Goal: Transaction & Acquisition: Download file/media

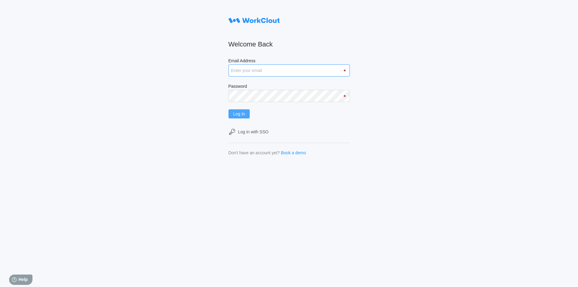
type input "[EMAIL_ADDRESS][DOMAIN_NAME]"
click at [243, 115] on span "Log In" at bounding box center [239, 114] width 12 height 4
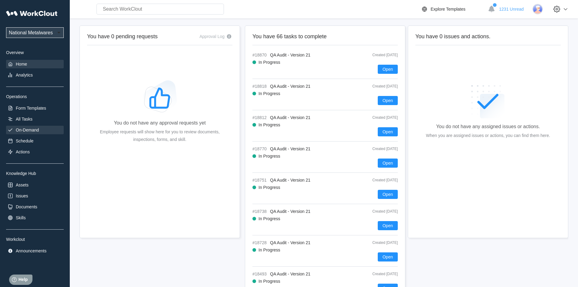
click at [35, 128] on div "On-Demand" at bounding box center [27, 129] width 23 height 5
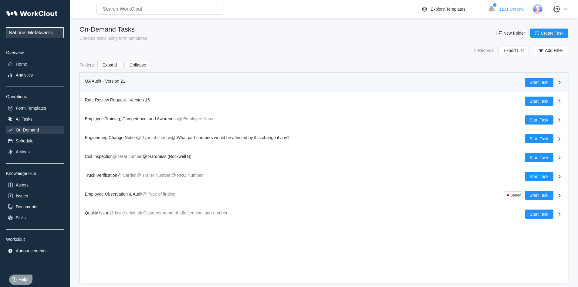
click at [95, 80] on span "QA Audit - Version 21" at bounding box center [105, 81] width 40 height 5
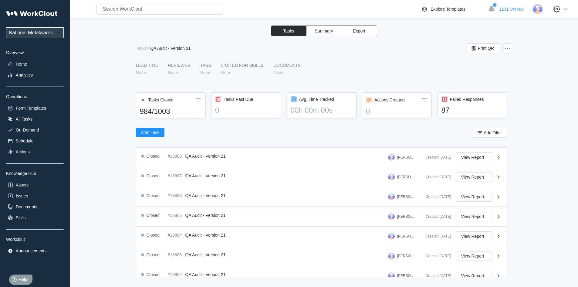
click at [361, 29] on span "Export" at bounding box center [359, 31] width 12 height 4
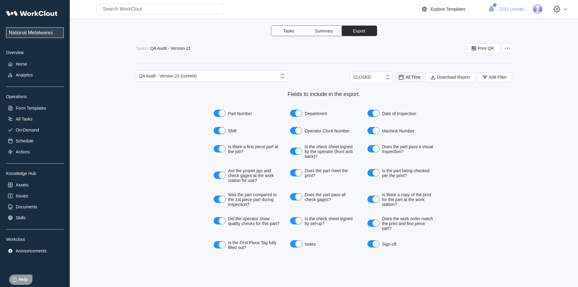
click at [406, 79] on span "All Time" at bounding box center [413, 77] width 15 height 5
click at [404, 99] on div "Last day" at bounding box center [401, 99] width 16 height 5
click at [487, 76] on icon "button" at bounding box center [484, 77] width 7 height 7
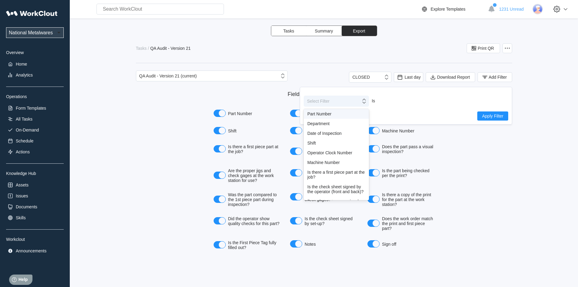
click at [365, 103] on icon at bounding box center [364, 101] width 7 height 7
drag, startPoint x: 310, startPoint y: 145, endPoint x: 450, endPoint y: 113, distance: 143.4
click at [310, 144] on div "Shift" at bounding box center [336, 142] width 58 height 5
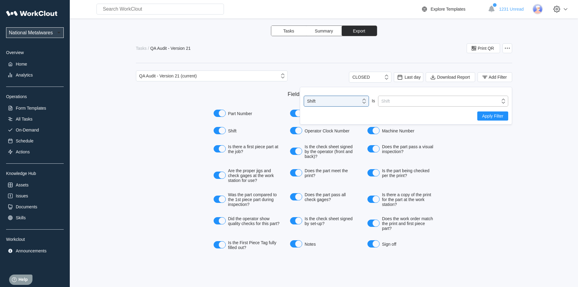
click at [502, 102] on icon at bounding box center [502, 101] width 3 height 5
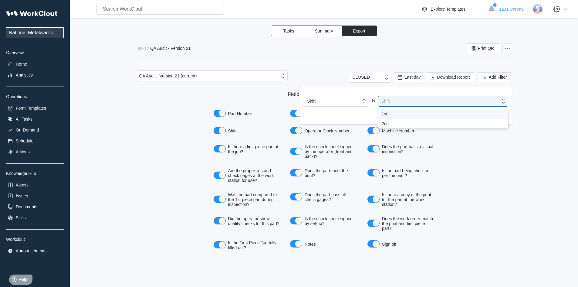
click at [391, 114] on div "1st" at bounding box center [443, 113] width 123 height 5
click at [494, 119] on button "Apply Filter" at bounding box center [492, 115] width 31 height 9
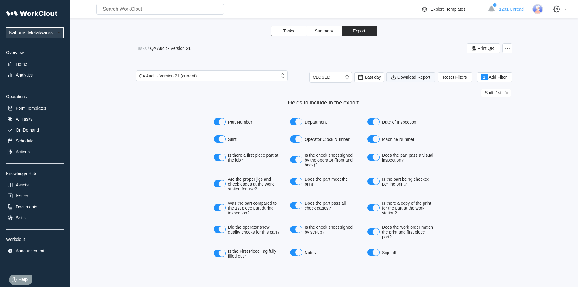
click at [404, 77] on span "Download Report" at bounding box center [413, 77] width 33 height 4
